Goal: Check status: Check status

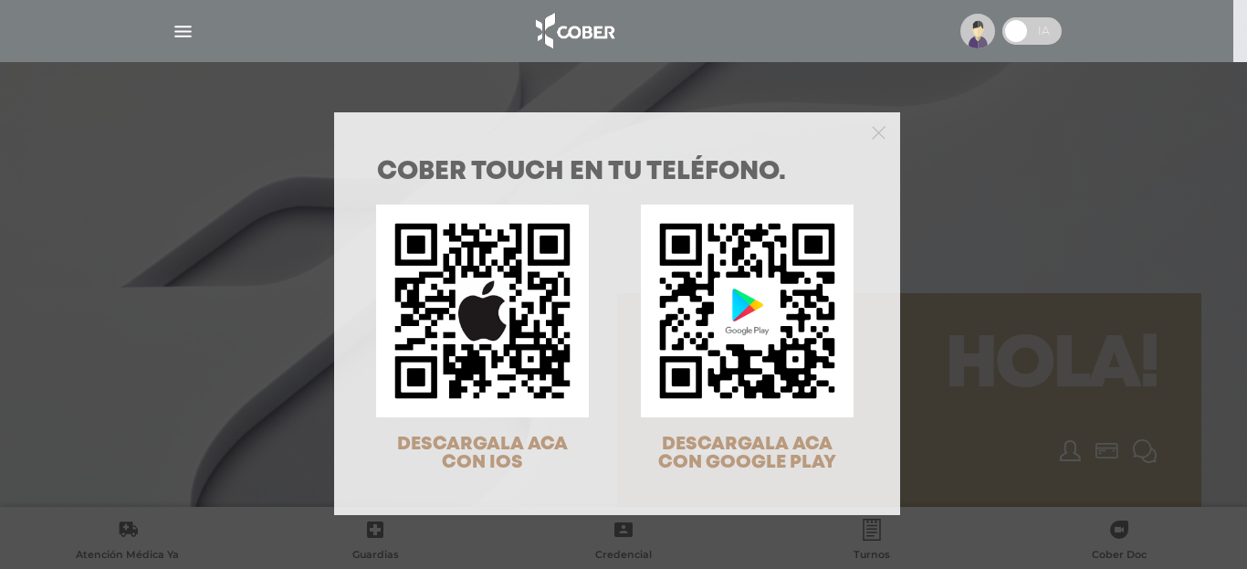
click at [862, 126] on div at bounding box center [617, 130] width 566 height 37
click at [875, 126] on icon "Close" at bounding box center [878, 133] width 14 height 14
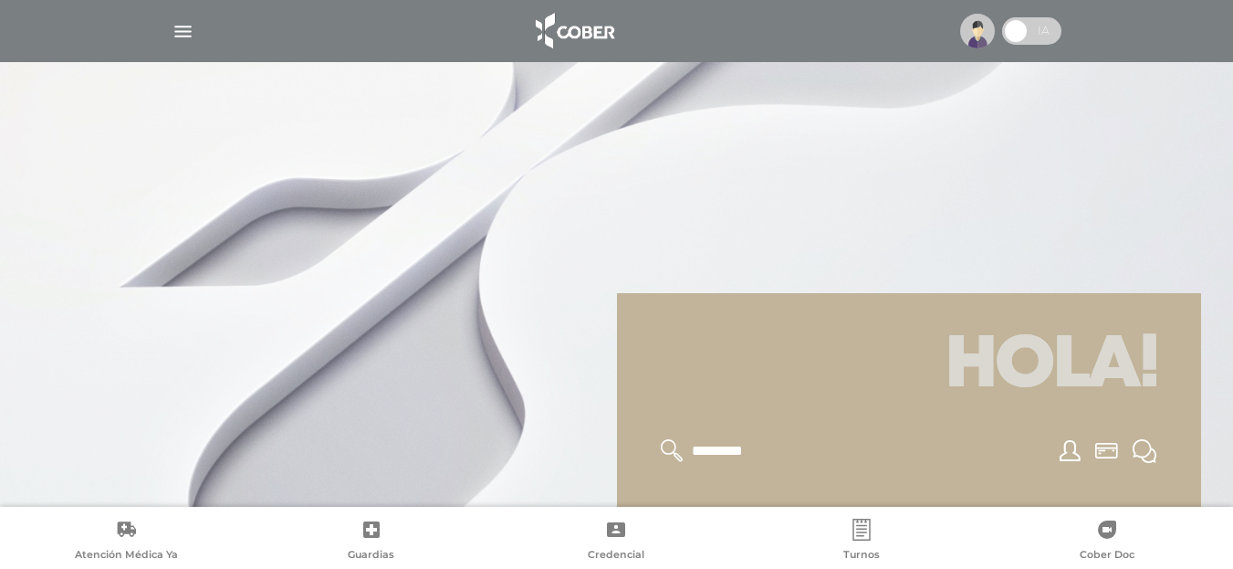
scroll to position [456, 0]
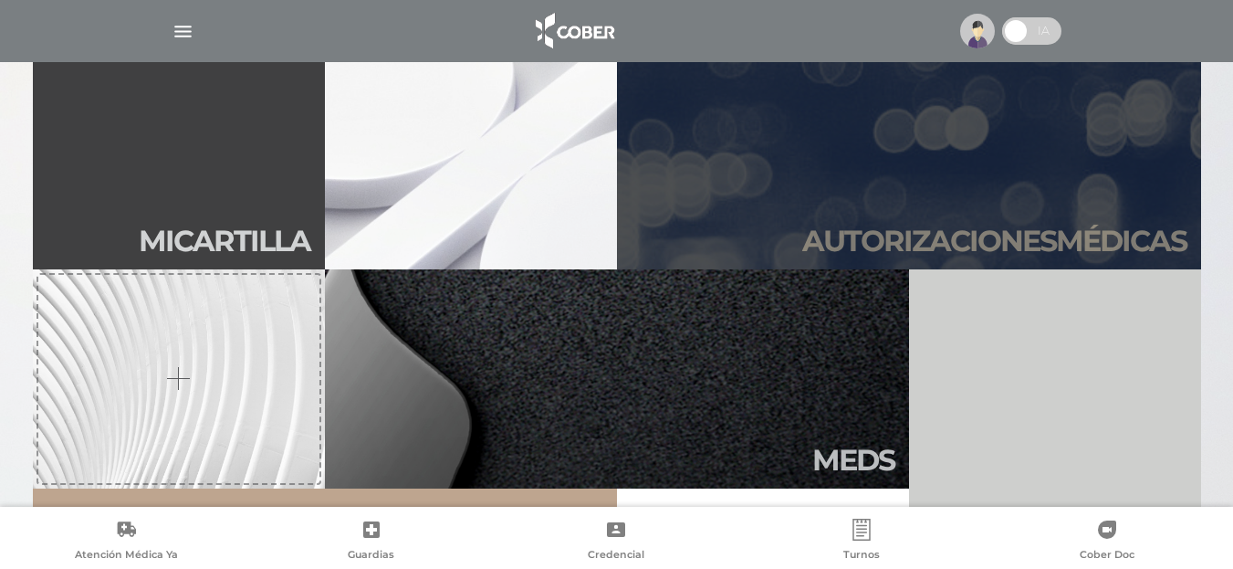
click at [914, 224] on h2 "Autori zaciones médicas" at bounding box center [994, 241] width 384 height 35
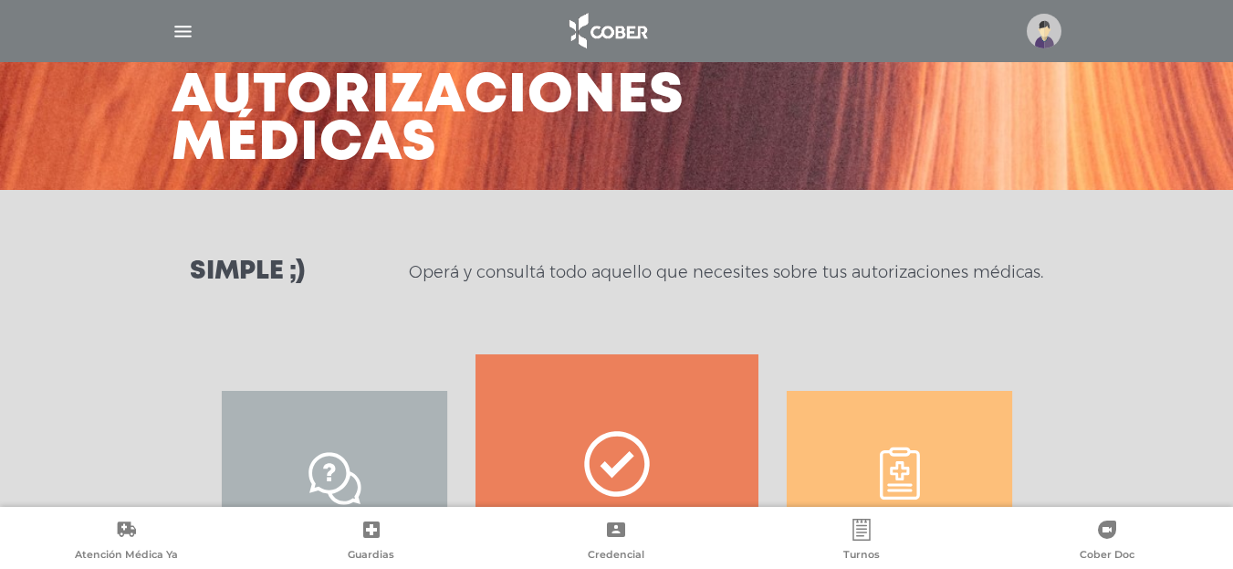
scroll to position [183, 0]
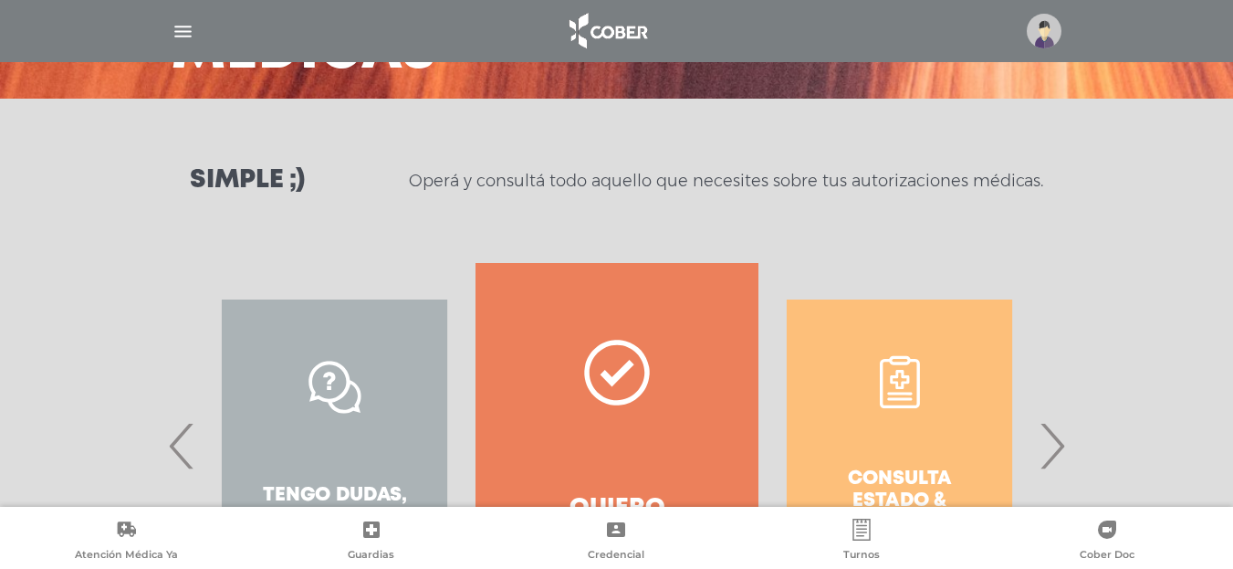
click at [851, 453] on div "Consulta estado & historial" at bounding box center [899, 445] width 282 height 365
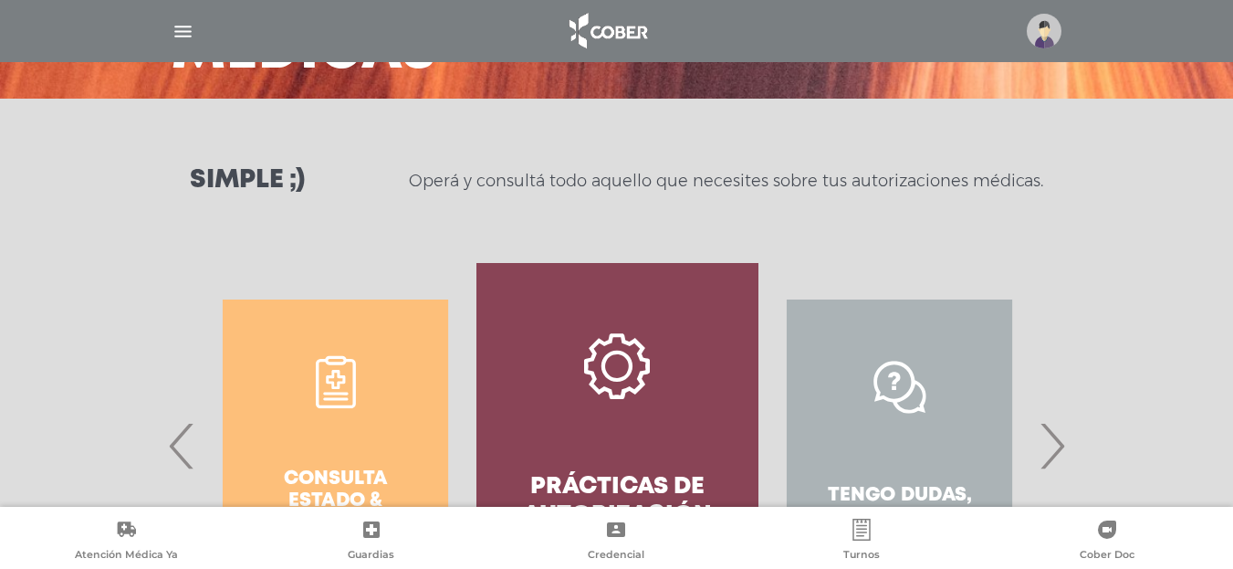
click at [1038, 455] on div "Tengo dudas, quiero chatear" at bounding box center [899, 445] width 282 height 365
click at [1047, 457] on span "›" at bounding box center [1052, 445] width 36 height 99
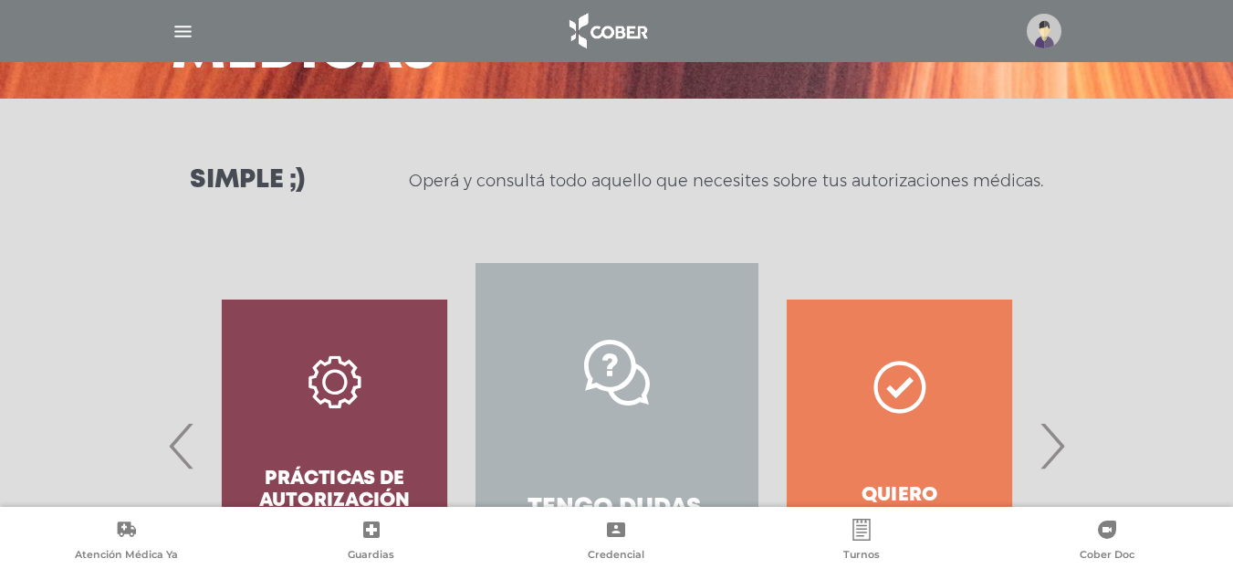
click at [1050, 454] on span "›" at bounding box center [1052, 445] width 36 height 99
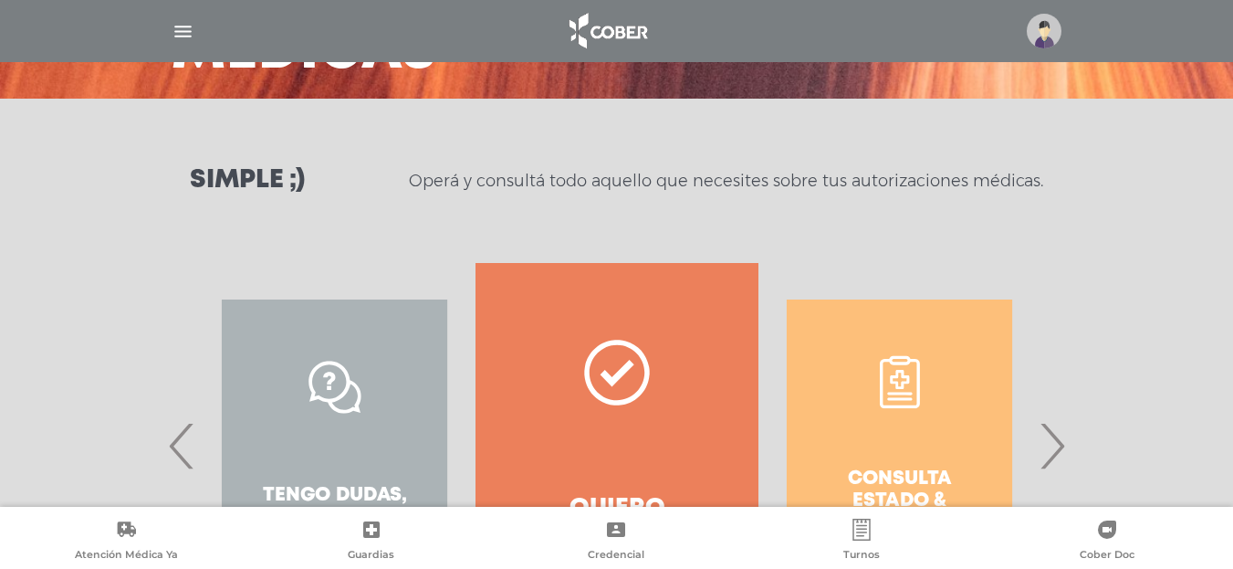
click at [637, 386] on icon at bounding box center [617, 372] width 66 height 66
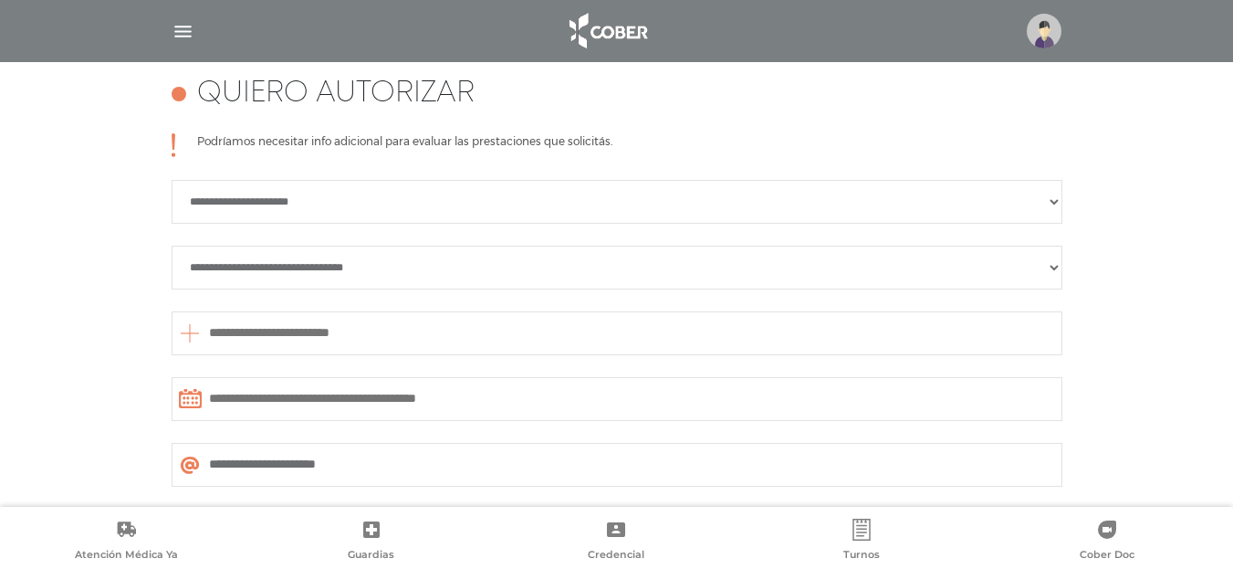
scroll to position [537, 0]
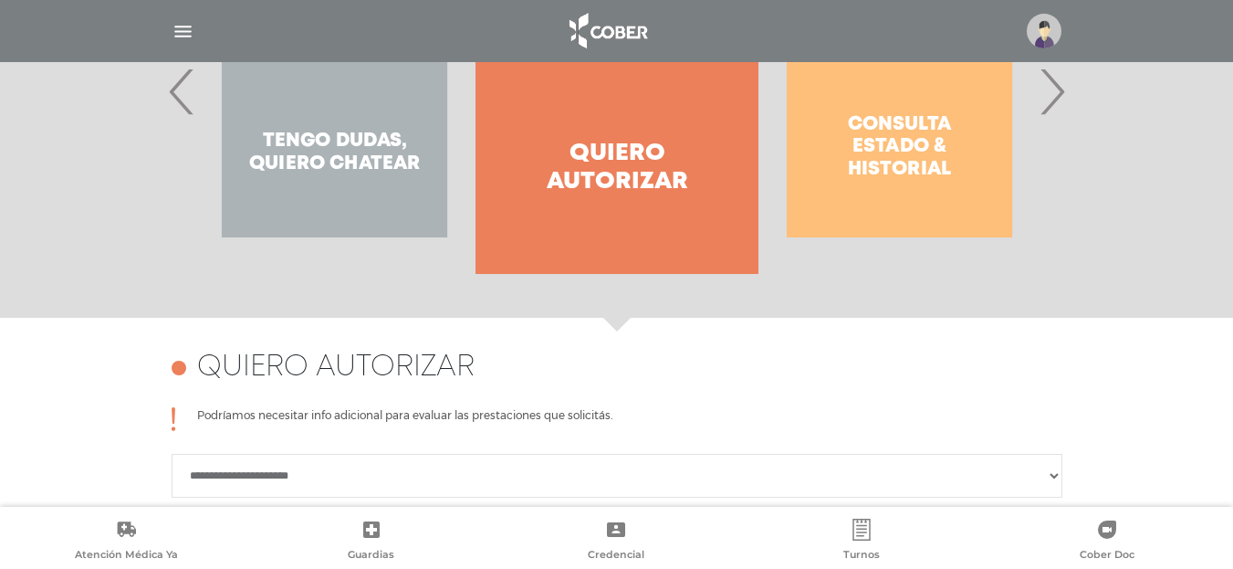
click at [1058, 89] on span "›" at bounding box center [1052, 91] width 36 height 99
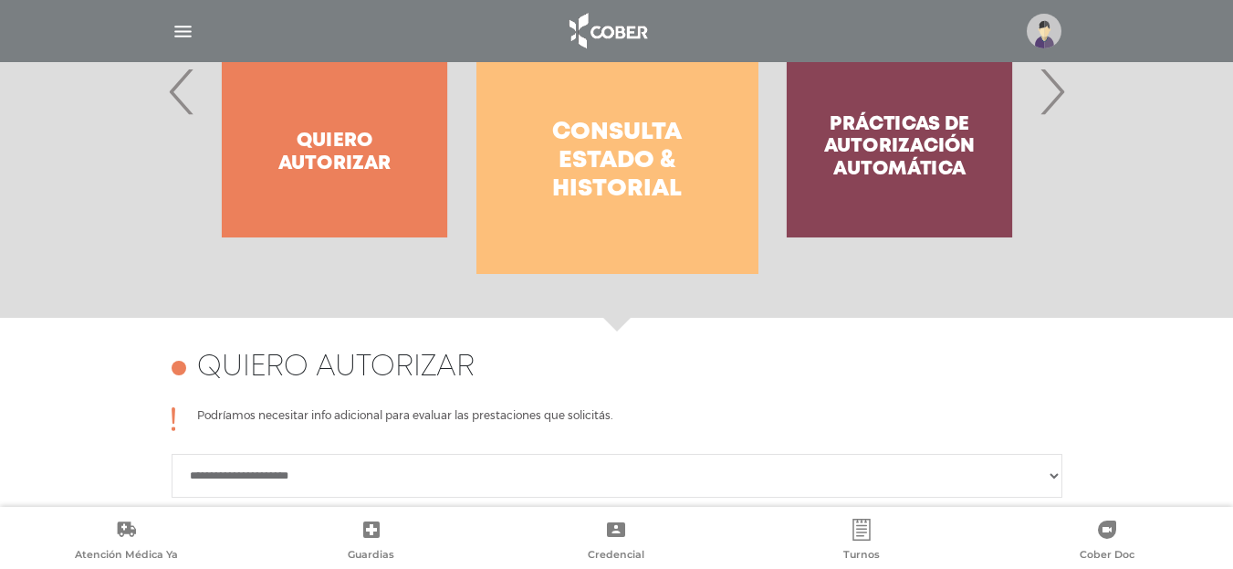
drag, startPoint x: 597, startPoint y: 154, endPoint x: 582, endPoint y: 167, distance: 19.4
click at [596, 154] on h4 "Consulta estado & historial" at bounding box center [617, 162] width 216 height 86
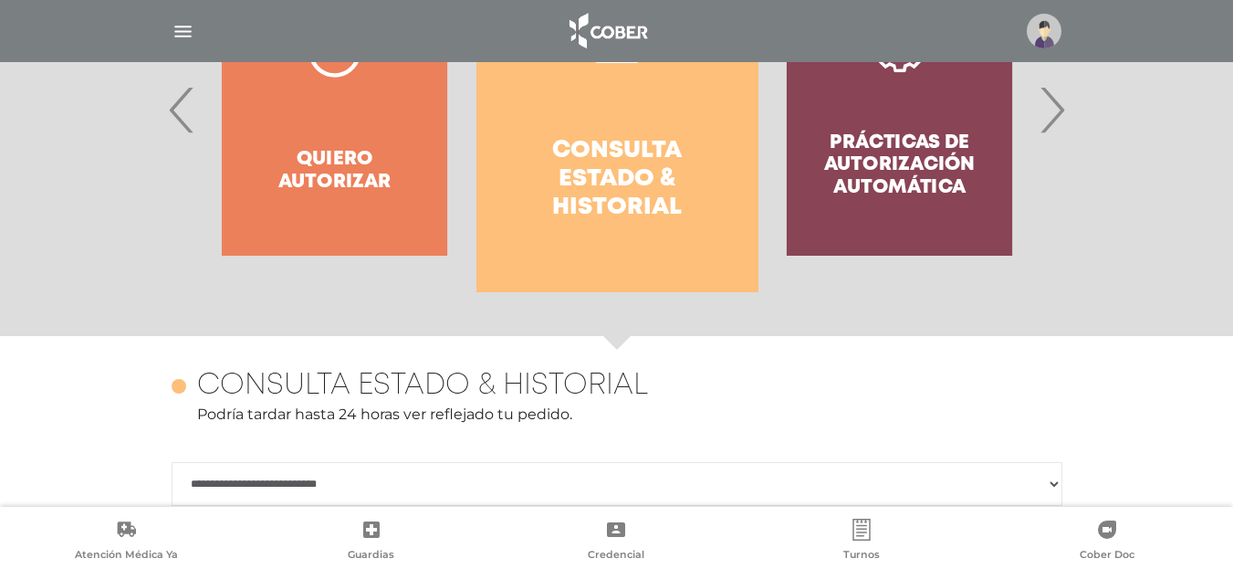
scroll to position [427, 0]
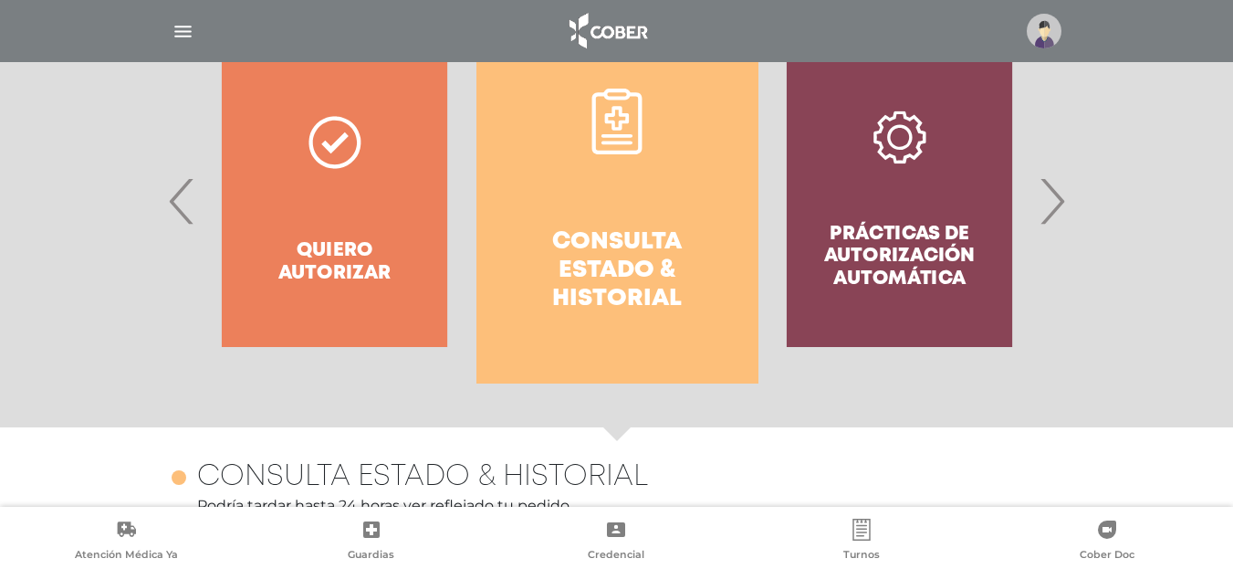
click at [467, 493] on div "Consulta estado & historial Podría tardar hasta 24 horas ver reflejado tu pedid…" at bounding box center [617, 495] width 891 height 71
drag, startPoint x: 470, startPoint y: 377, endPoint x: 467, endPoint y: 419, distance: 42.1
click at [468, 377] on div "Quiero autorizar" at bounding box center [334, 200] width 282 height 365
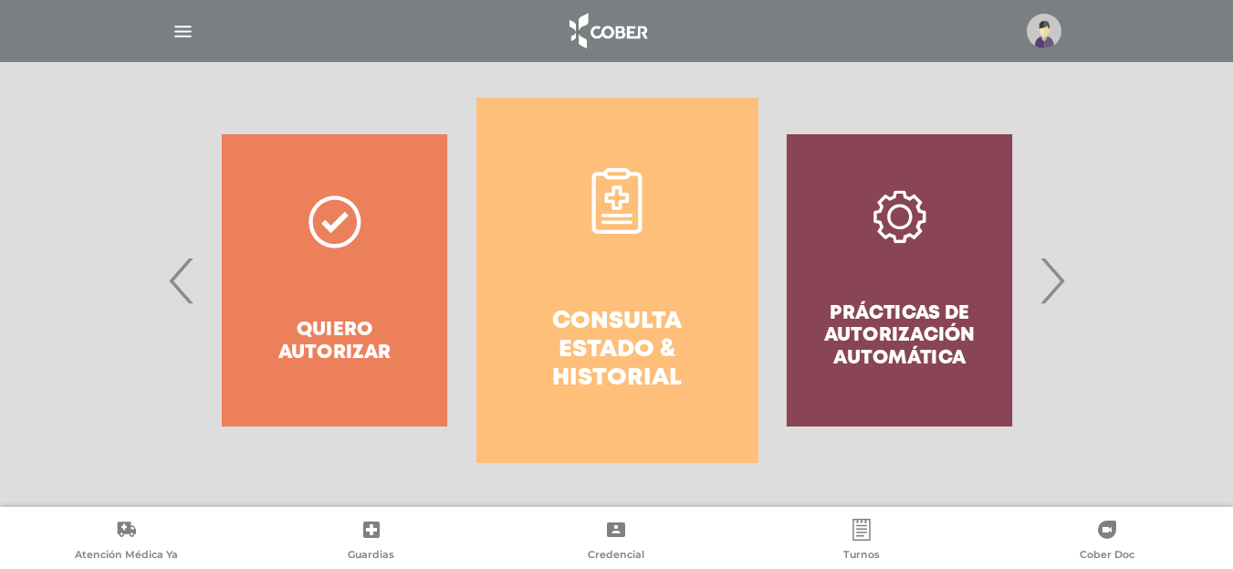
scroll to position [348, 0]
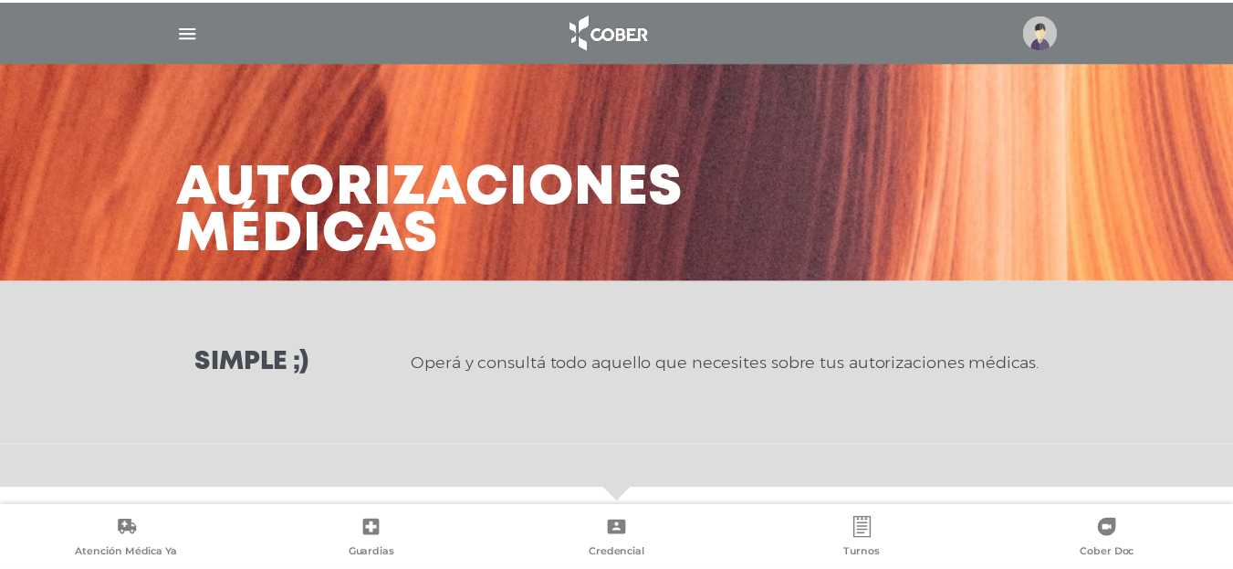
scroll to position [348, 0]
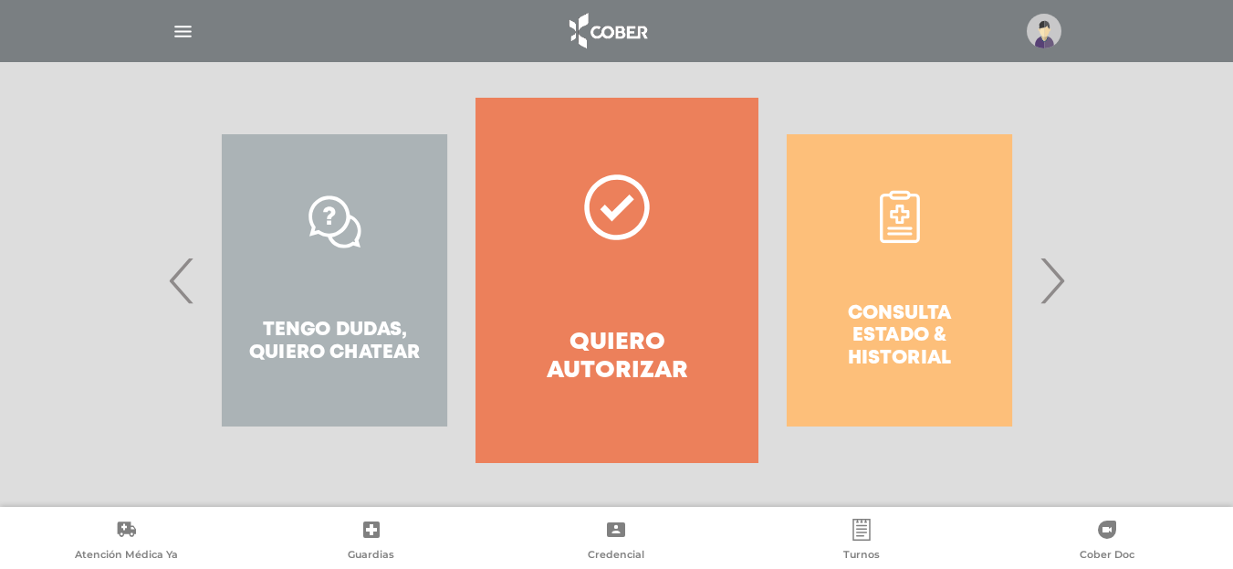
click at [1049, 275] on span "›" at bounding box center [1052, 280] width 36 height 99
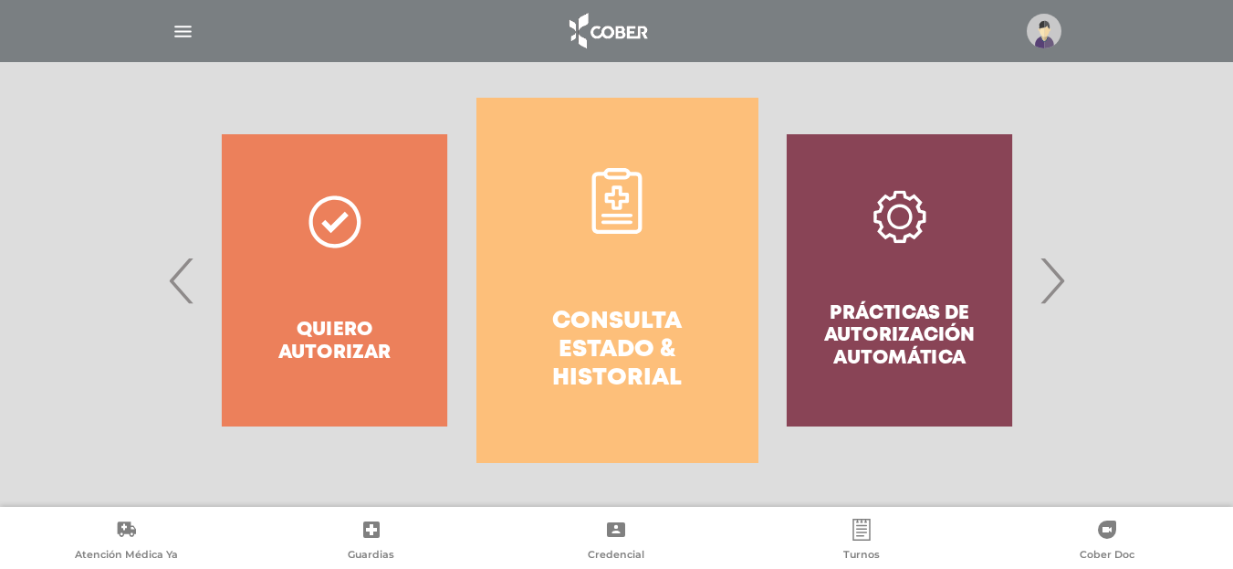
click at [619, 288] on link "Consulta estado & historial" at bounding box center [617, 280] width 282 height 365
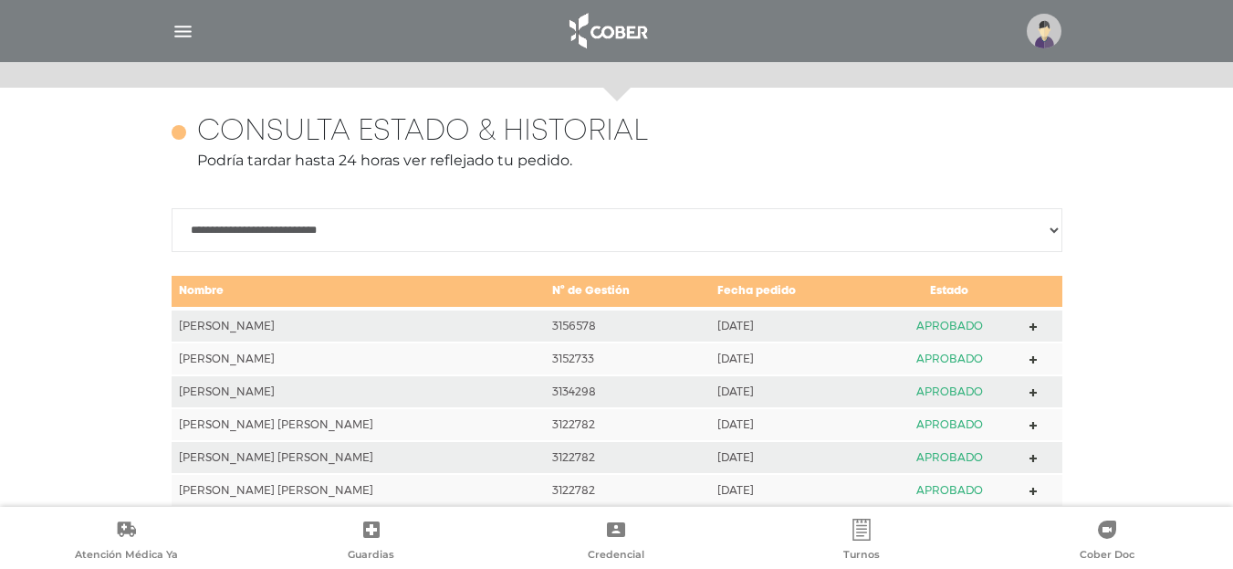
scroll to position [810, 0]
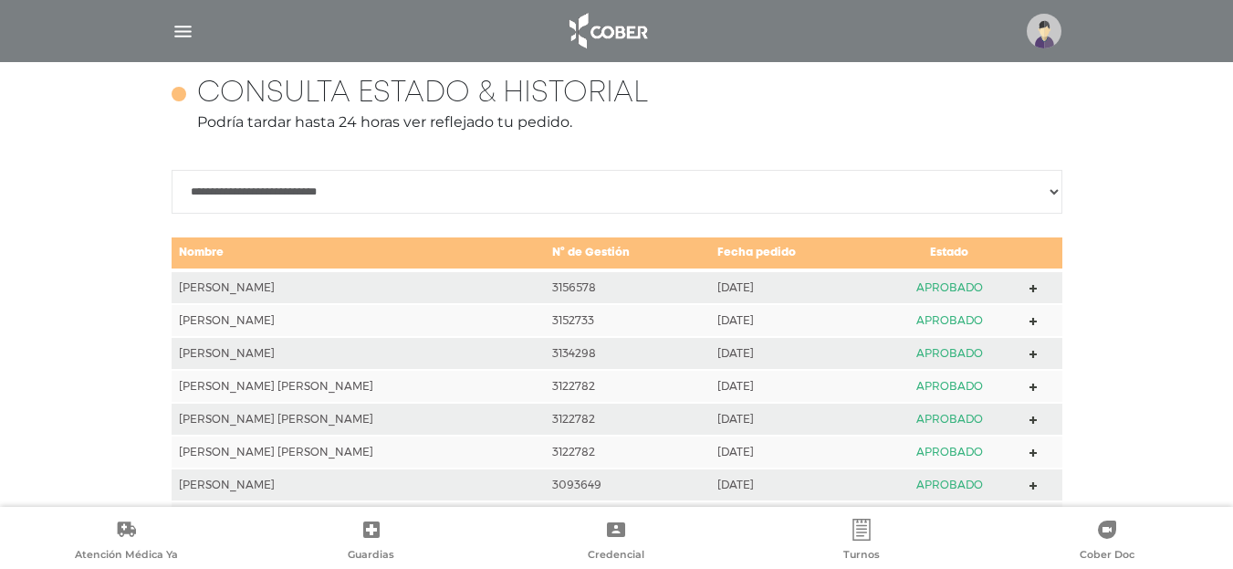
drag, startPoint x: 1050, startPoint y: 34, endPoint x: 1043, endPoint y: 80, distance: 47.1
click at [1049, 34] on img at bounding box center [1044, 31] width 35 height 35
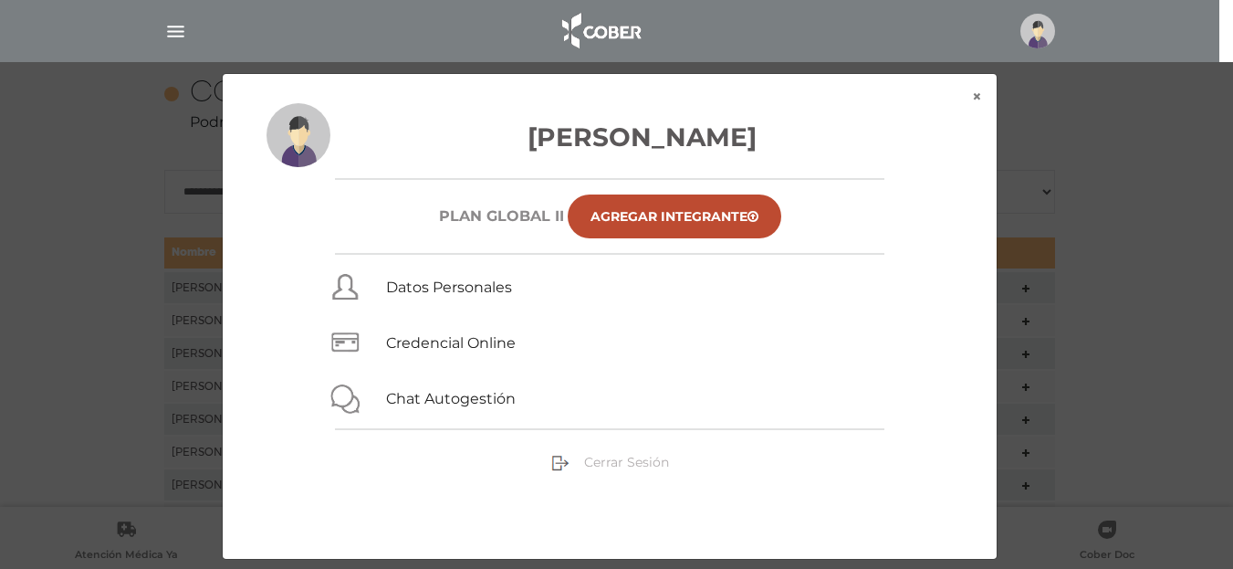
click at [606, 464] on span "Cerrar Sesión" at bounding box center [626, 462] width 85 height 16
